Goal: Task Accomplishment & Management: Use online tool/utility

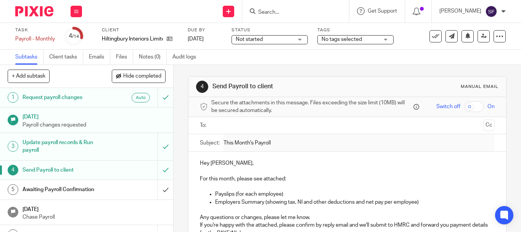
scroll to position [9, 0]
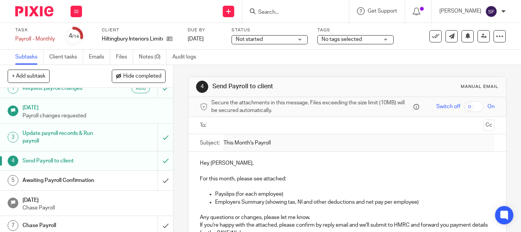
click at [289, 13] on input "Search" at bounding box center [292, 12] width 69 height 7
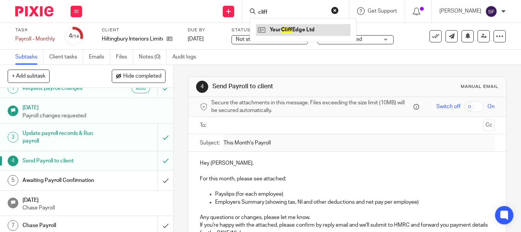
type input "cliff"
click at [326, 27] on link at bounding box center [303, 29] width 95 height 11
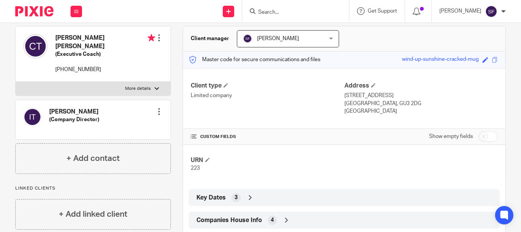
scroll to position [132, 0]
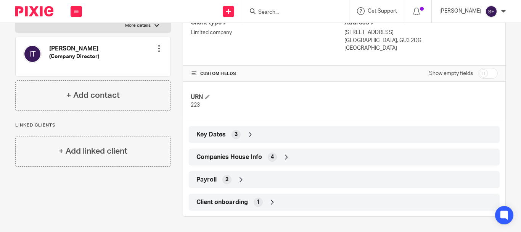
click at [253, 160] on span "Companies House Info" at bounding box center [230, 157] width 66 height 8
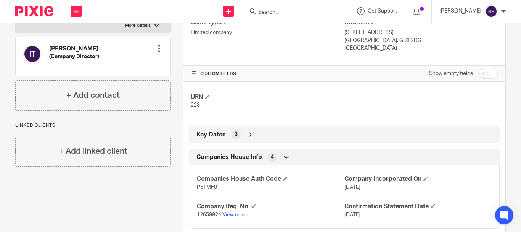
scroll to position [170, 0]
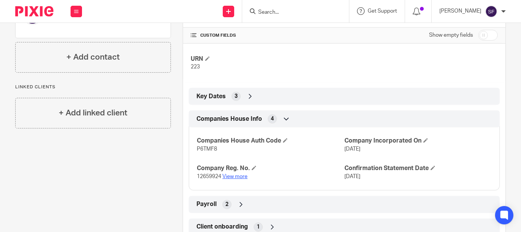
click at [236, 175] on link "View more" at bounding box center [234, 176] width 25 height 5
click at [289, 10] on input "Search" at bounding box center [292, 12] width 69 height 7
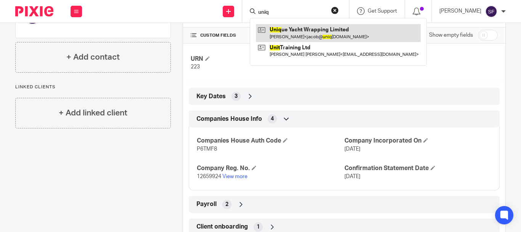
type input "uniq"
click at [320, 36] on link at bounding box center [338, 33] width 165 height 18
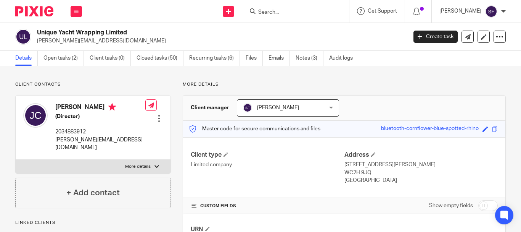
drag, startPoint x: 39, startPoint y: 31, endPoint x: 50, endPoint y: 33, distance: 11.3
click at [84, 32] on h2 "Unique Yacht Wrapping Limited" at bounding box center [183, 33] width 292 height 8
drag, startPoint x: 37, startPoint y: 31, endPoint x: 123, endPoint y: 31, distance: 85.9
click at [131, 31] on h2 "Unique Yacht Wrapping Limited" at bounding box center [183, 33] width 292 height 8
copy h2 "Unique Yacht Wrapping Limited"
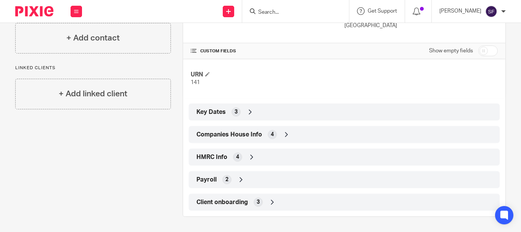
click at [229, 134] on span "Companies House Info" at bounding box center [230, 135] width 66 height 8
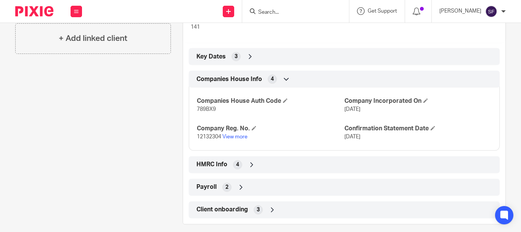
scroll to position [218, 0]
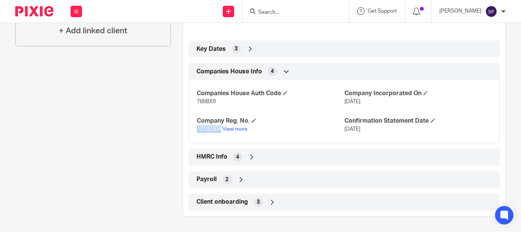
drag, startPoint x: 194, startPoint y: 128, endPoint x: 219, endPoint y: 134, distance: 26.2
click at [219, 134] on div "Companies House Auth Code 789BX9 Company Incorporated On 31 Jul 2019 Company Re…" at bounding box center [344, 108] width 311 height 69
copy span "12132304"
click at [242, 130] on link "View more" at bounding box center [234, 128] width 25 height 5
drag, startPoint x: 195, startPoint y: 102, endPoint x: 214, endPoint y: 105, distance: 18.9
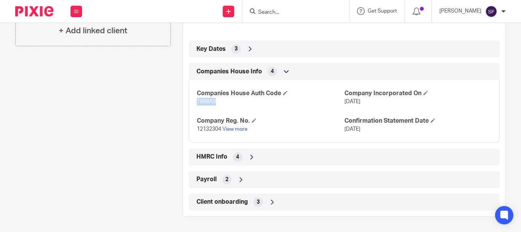
click at [214, 105] on p "789BX9" at bounding box center [270, 102] width 147 height 8
copy span "789BX9"
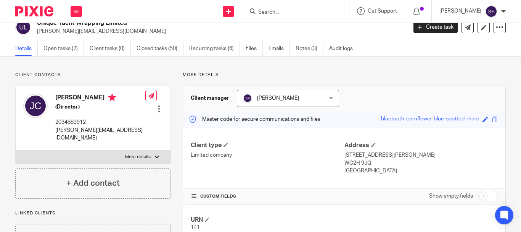
scroll to position [0, 0]
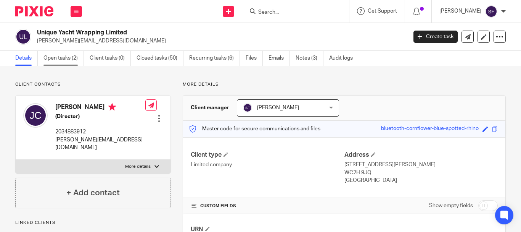
click at [63, 51] on link "Open tasks (2)" at bounding box center [64, 58] width 40 height 15
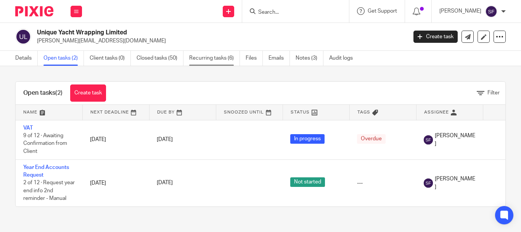
click at [206, 60] on link "Recurring tasks (6)" at bounding box center [214, 58] width 51 height 15
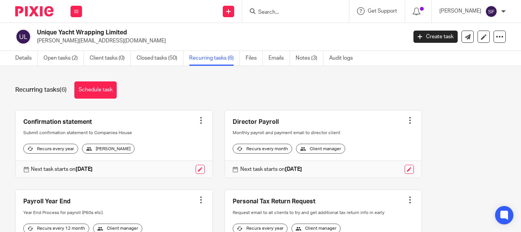
click at [197, 123] on div at bounding box center [201, 120] width 8 height 8
drag, startPoint x: 216, startPoint y: 129, endPoint x: 205, endPoint y: 159, distance: 31.4
click at [216, 130] on div "Director Payroll Create task Clone template Recalculate schedule Cancel schedul…" at bounding box center [318, 144] width 210 height 68
click at [199, 174] on link at bounding box center [200, 168] width 9 height 9
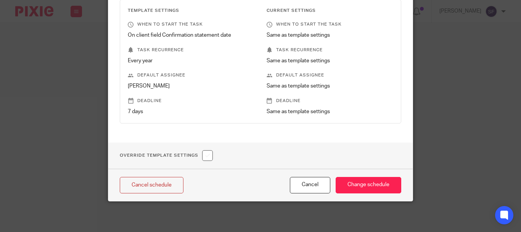
scroll to position [108, 0]
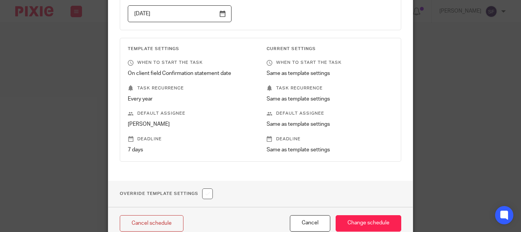
click at [211, 191] on input "checkbox" at bounding box center [207, 193] width 11 height 11
checkbox input "true"
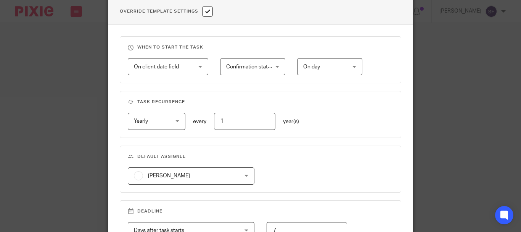
scroll to position [305, 0]
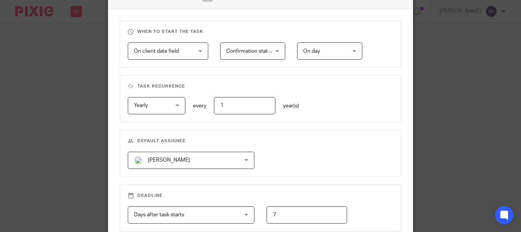
click at [197, 160] on span "[PERSON_NAME]" at bounding box center [182, 160] width 96 height 16
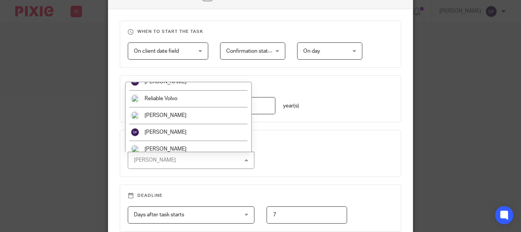
scroll to position [76, 0]
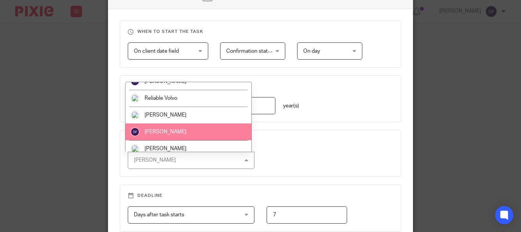
click at [180, 131] on li "[PERSON_NAME]" at bounding box center [189, 131] width 126 height 17
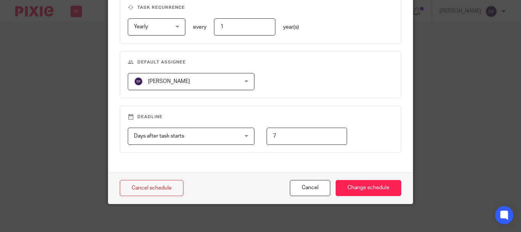
scroll to position [387, 0]
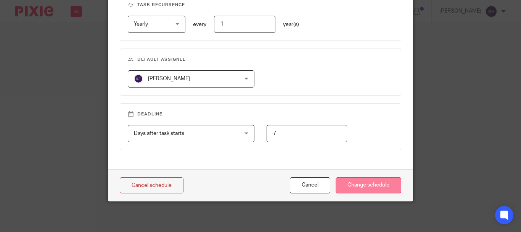
click at [372, 191] on input "Change schedule" at bounding box center [369, 185] width 66 height 16
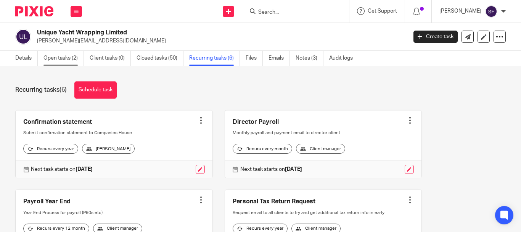
click at [56, 62] on link "Open tasks (2)" at bounding box center [64, 58] width 40 height 15
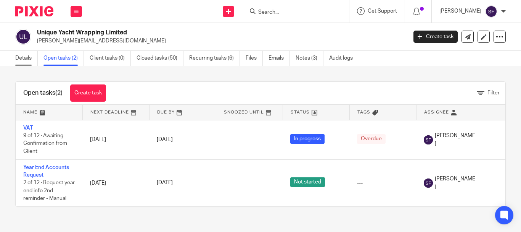
click at [27, 58] on link "Details" at bounding box center [26, 58] width 23 height 15
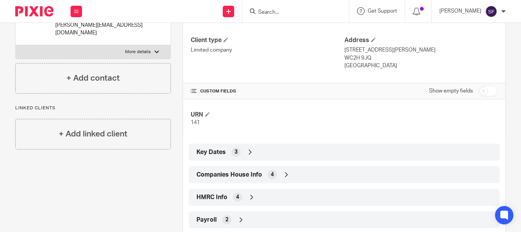
scroll to position [153, 0]
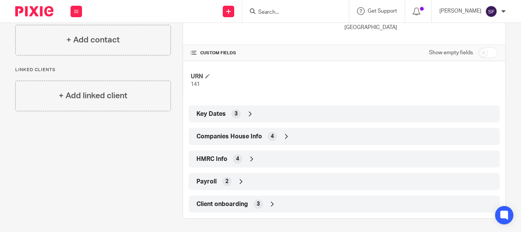
click at [233, 141] on div "Companies House Info 4" at bounding box center [345, 136] width 300 height 13
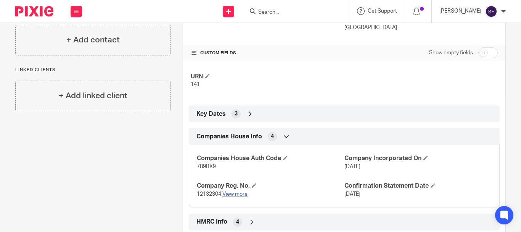
click at [236, 193] on link "View more" at bounding box center [234, 193] width 25 height 5
click at [234, 194] on link "View more" at bounding box center [234, 193] width 25 height 5
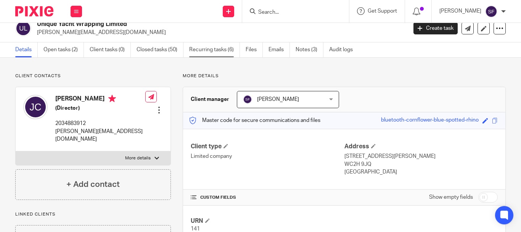
scroll to position [0, 0]
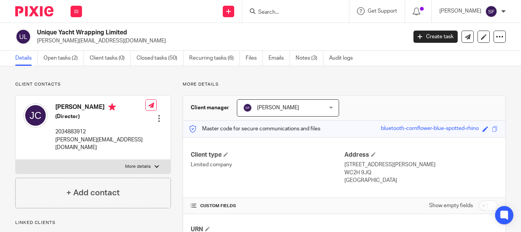
click at [302, 14] on input "Search" at bounding box center [292, 12] width 69 height 7
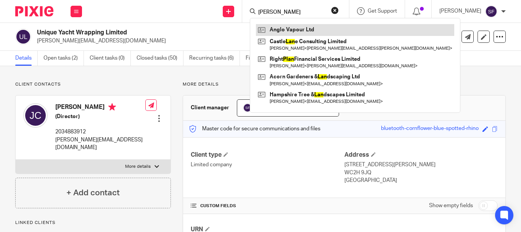
type input "alan"
click at [310, 32] on link at bounding box center [355, 29] width 198 height 11
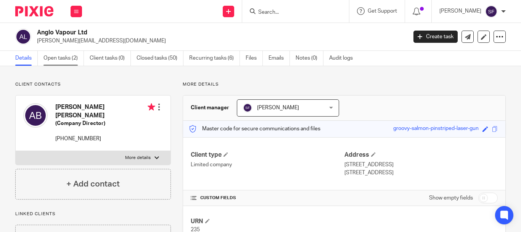
click at [63, 60] on link "Open tasks (2)" at bounding box center [64, 58] width 40 height 15
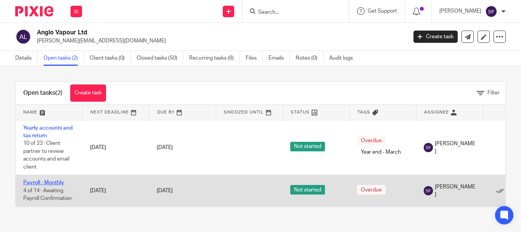
click at [59, 181] on link "Payroll - Monthly" at bounding box center [43, 182] width 41 height 5
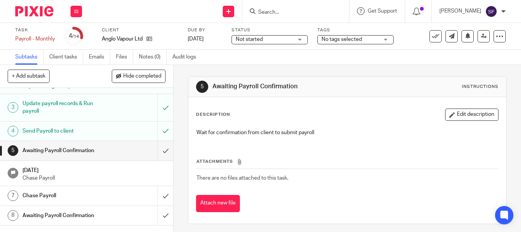
scroll to position [76, 0]
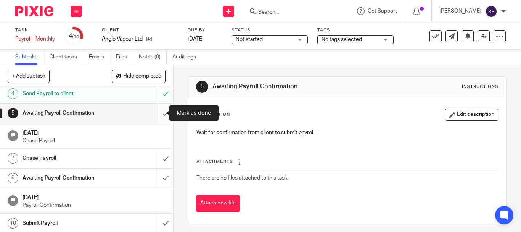
click at [155, 114] on input "submit" at bounding box center [86, 112] width 173 height 19
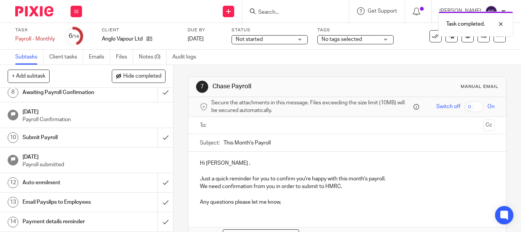
scroll to position [124, 0]
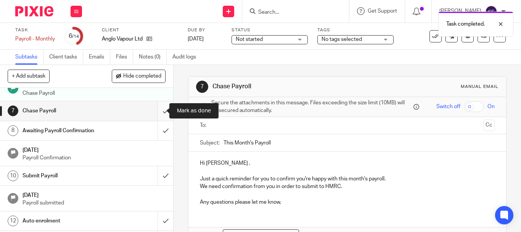
click at [155, 113] on input "submit" at bounding box center [86, 110] width 173 height 19
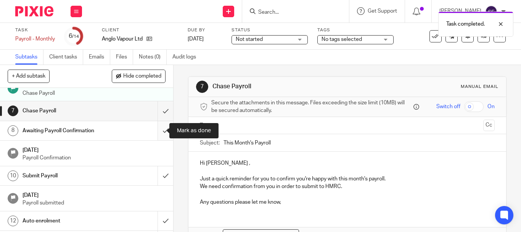
click at [156, 131] on input "submit" at bounding box center [86, 130] width 173 height 19
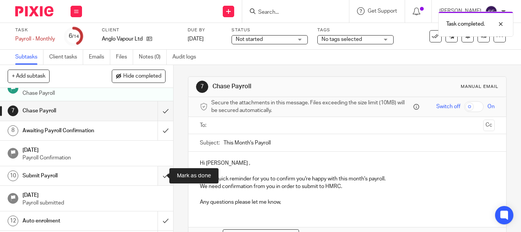
click at [155, 172] on input "submit" at bounding box center [86, 175] width 173 height 19
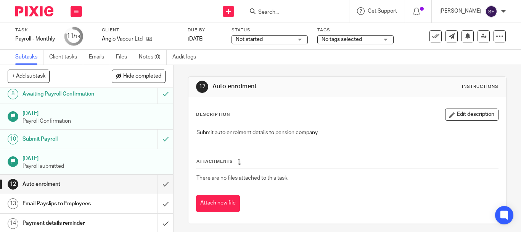
scroll to position [162, 0]
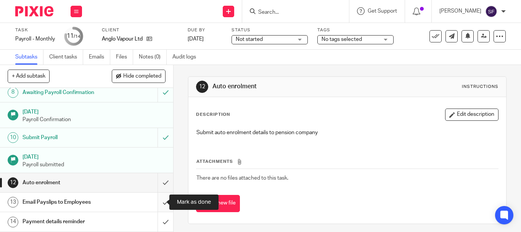
click at [155, 205] on input "submit" at bounding box center [86, 201] width 173 height 19
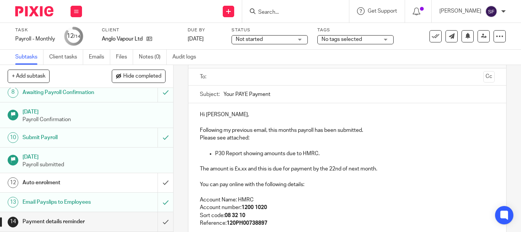
scroll to position [76, 0]
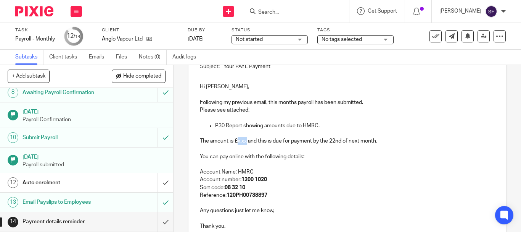
drag, startPoint x: 237, startPoint y: 143, endPoint x: 244, endPoint y: 142, distance: 7.6
click at [244, 142] on p "The amount is £x.xx and this is due for payment by the 22nd of next month." at bounding box center [347, 141] width 295 height 8
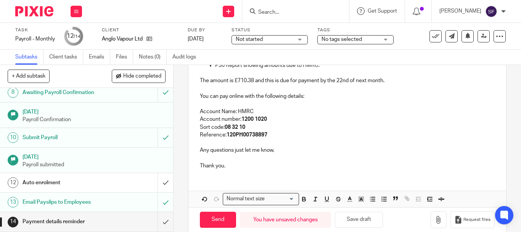
scroll to position [148, 0]
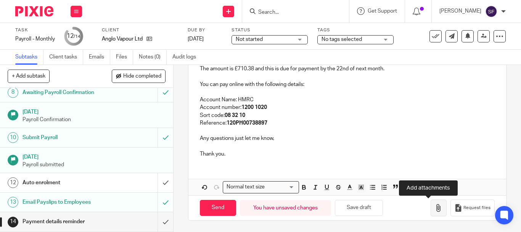
click at [435, 209] on icon "button" at bounding box center [439, 208] width 8 height 8
click at [435, 211] on icon "button" at bounding box center [439, 208] width 8 height 8
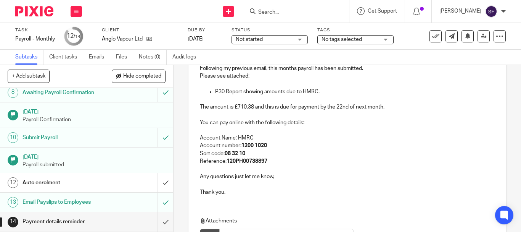
scroll to position [34, 0]
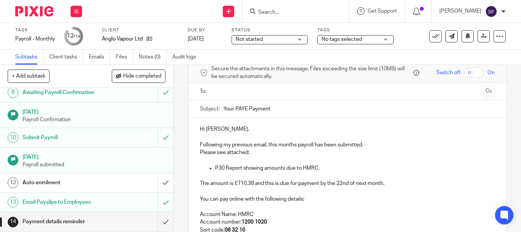
click at [225, 92] on input "text" at bounding box center [347, 91] width 266 height 9
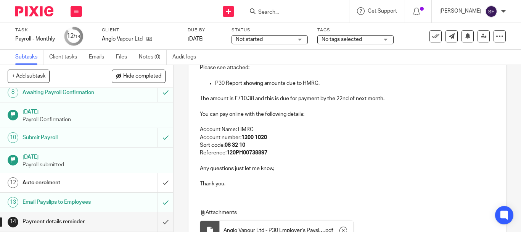
scroll to position [193, 0]
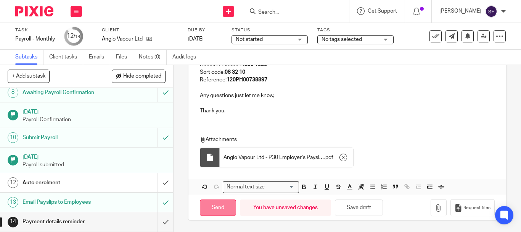
click at [220, 209] on input "Send" at bounding box center [218, 207] width 36 height 16
type input "Sent"
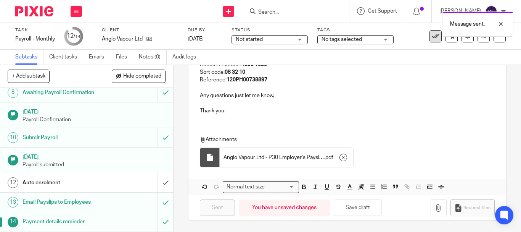
click at [430, 42] on button at bounding box center [436, 36] width 12 height 12
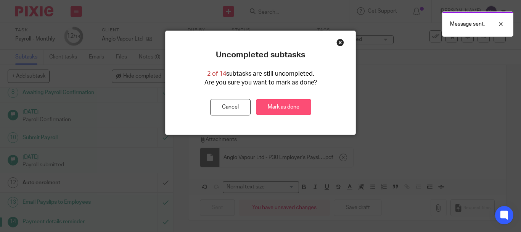
click at [301, 102] on link "Mark as done" at bounding box center [283, 107] width 55 height 16
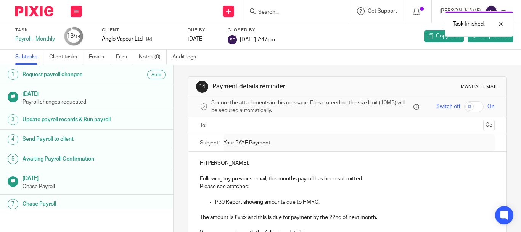
click at [287, 14] on div "Task finished." at bounding box center [387, 22] width 253 height 29
click at [287, 9] on div "Task finished." at bounding box center [387, 22] width 253 height 29
click at [500, 24] on div at bounding box center [495, 23] width 21 height 9
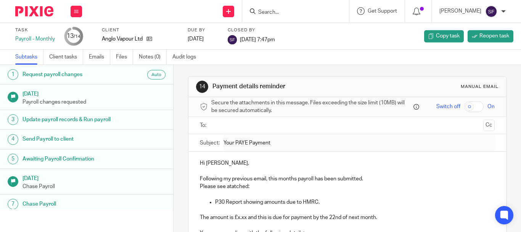
click at [326, 10] on input "Search" at bounding box center [292, 12] width 69 height 7
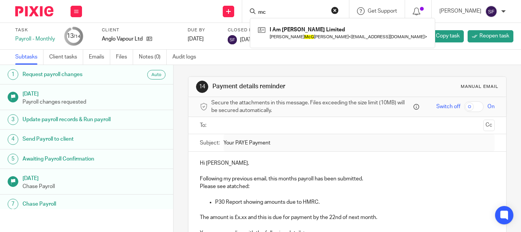
type input "m"
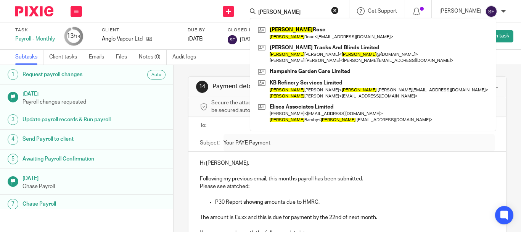
type input "kevin"
click at [339, 13] on button "reset" at bounding box center [335, 10] width 8 height 8
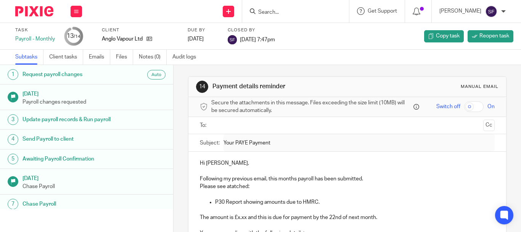
click at [326, 13] on input "Search" at bounding box center [292, 12] width 69 height 7
type input "v"
paste input "kevinmcgee7@btinternet.com"
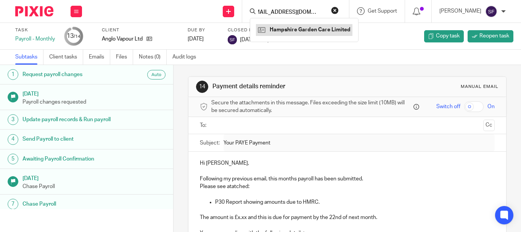
type input "kevinmcgee7@btinternet.com"
click at [336, 27] on link at bounding box center [304, 29] width 97 height 11
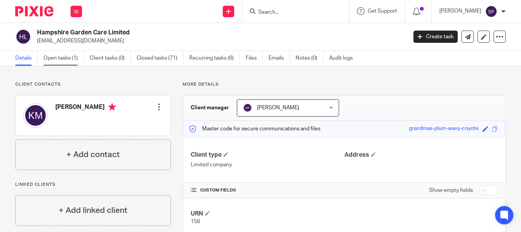
click at [53, 56] on link "Open tasks (1)" at bounding box center [64, 58] width 40 height 15
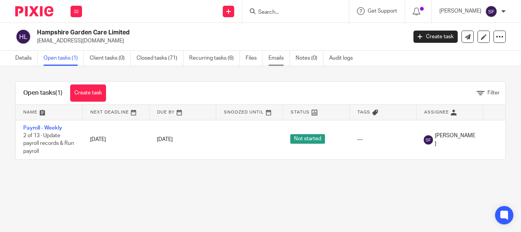
click at [280, 59] on link "Emails" at bounding box center [279, 58] width 21 height 15
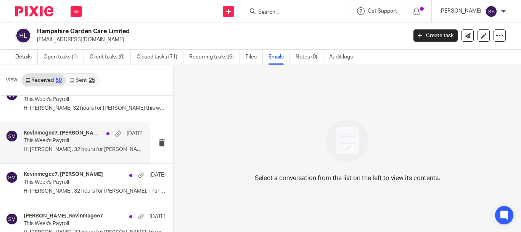
scroll to position [999, 0]
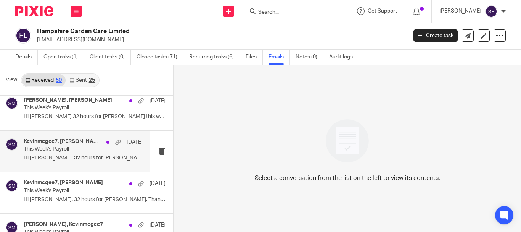
click at [49, 155] on p "Hi Sam. 32 hours for James. Which was..." at bounding box center [83, 158] width 119 height 6
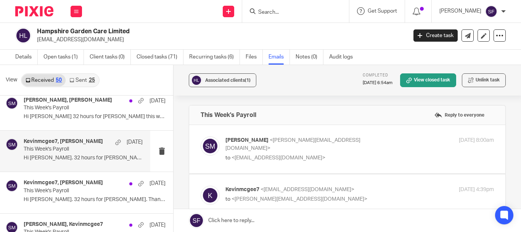
scroll to position [0, 0]
click at [355, 143] on p "Sam McGaley <sam@wearediverso.com>" at bounding box center [315, 144] width 179 height 16
checkbox input "true"
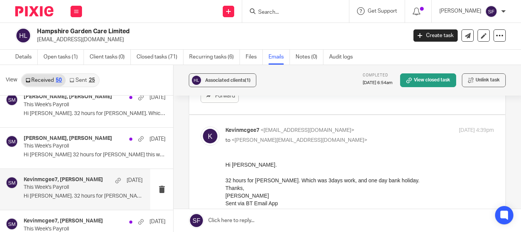
scroll to position [922, 0]
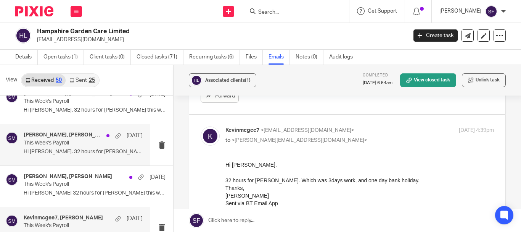
click at [77, 141] on p "This Week's Payroll" at bounding box center [71, 143] width 95 height 6
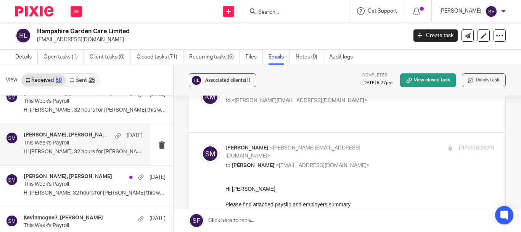
scroll to position [76, 0]
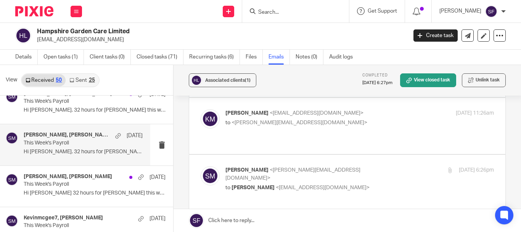
click at [371, 119] on p "to <sam@wearediverso.com>" at bounding box center [315, 123] width 179 height 8
checkbox input "true"
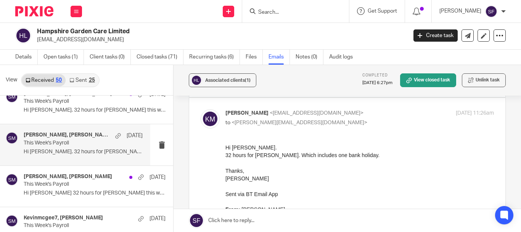
scroll to position [0, 0]
click at [64, 60] on link "Open tasks (1)" at bounding box center [64, 57] width 40 height 15
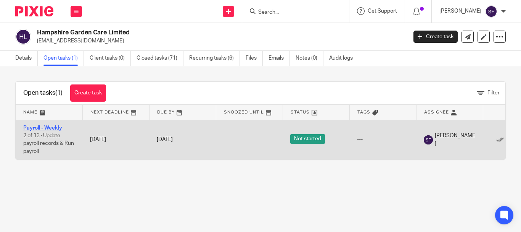
click at [45, 125] on link "Payroll - Weekly" at bounding box center [42, 127] width 39 height 5
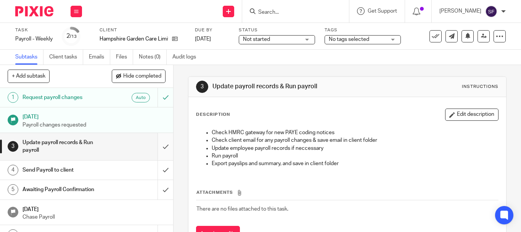
click at [161, 148] on input "submit" at bounding box center [86, 146] width 173 height 27
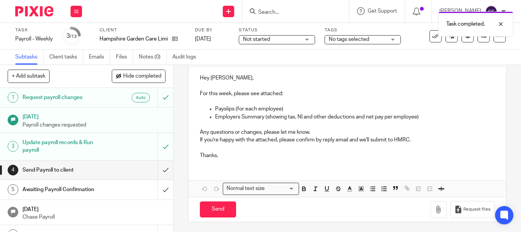
scroll to position [87, 0]
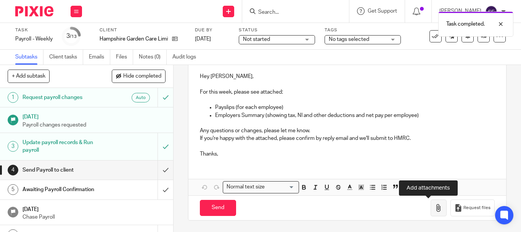
click at [435, 210] on icon "button" at bounding box center [439, 208] width 8 height 8
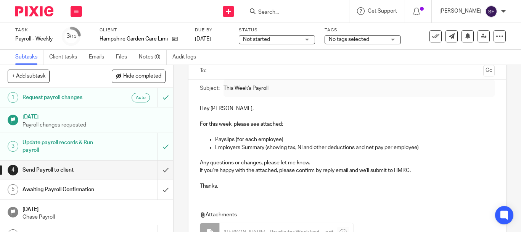
scroll to position [0, 0]
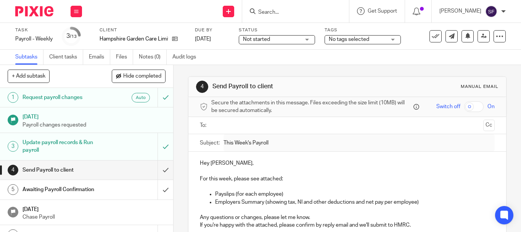
click at [250, 126] on input "text" at bounding box center [347, 125] width 266 height 9
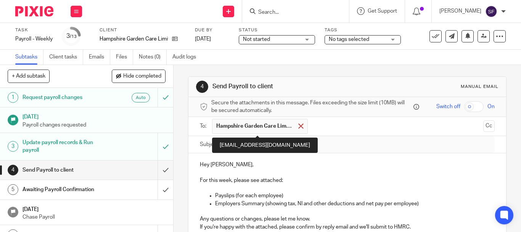
click at [299, 129] on div at bounding box center [301, 125] width 9 height 11
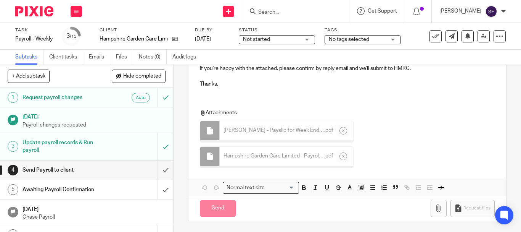
scroll to position [158, 0]
